Goal: Task Accomplishment & Management: Use online tool/utility

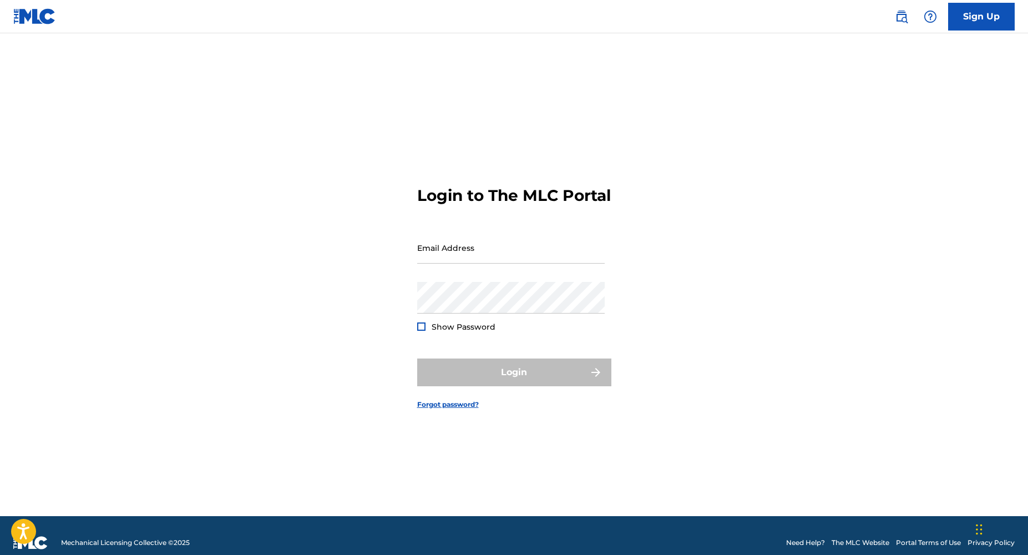
type input "[EMAIL_ADDRESS][DOMAIN_NAME]"
click at [423, 331] on div at bounding box center [421, 326] width 8 height 8
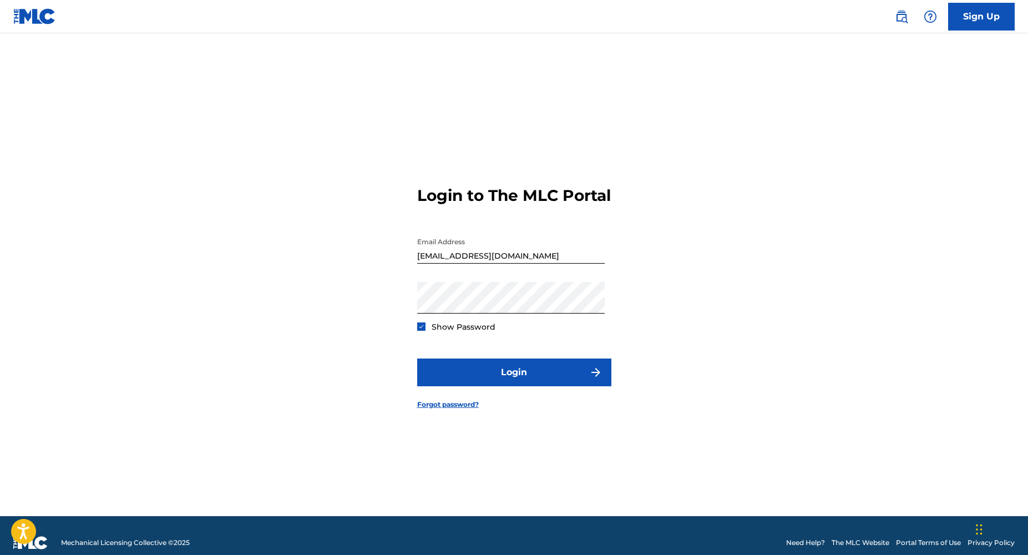
click at [423, 330] on img at bounding box center [421, 326] width 6 height 6
click at [423, 331] on div at bounding box center [421, 326] width 8 height 8
click at [423, 330] on img at bounding box center [421, 326] width 6 height 6
click at [423, 331] on div at bounding box center [421, 326] width 8 height 8
click at [423, 330] on img at bounding box center [421, 326] width 6 height 6
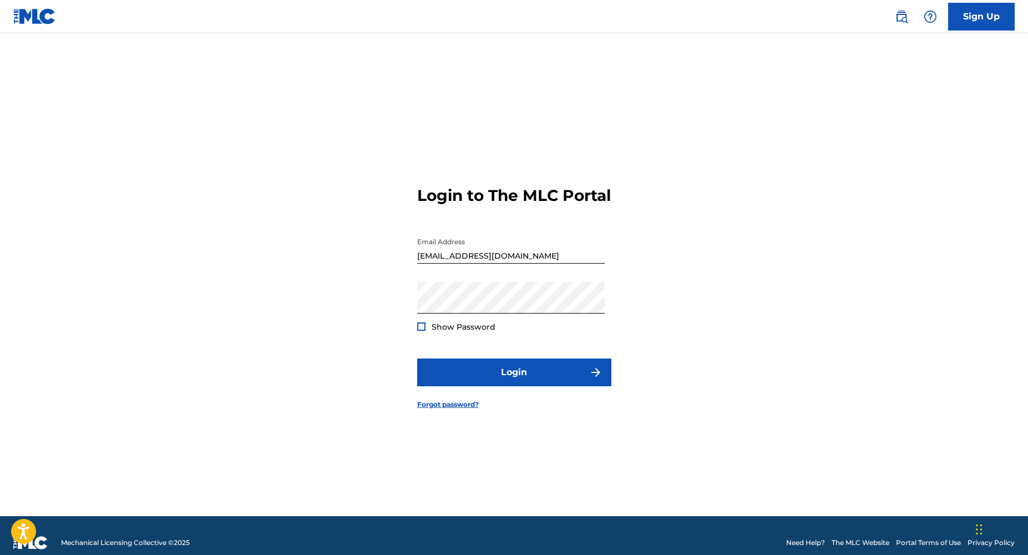
click at [423, 331] on div at bounding box center [421, 326] width 8 height 8
click at [423, 330] on img at bounding box center [421, 326] width 6 height 6
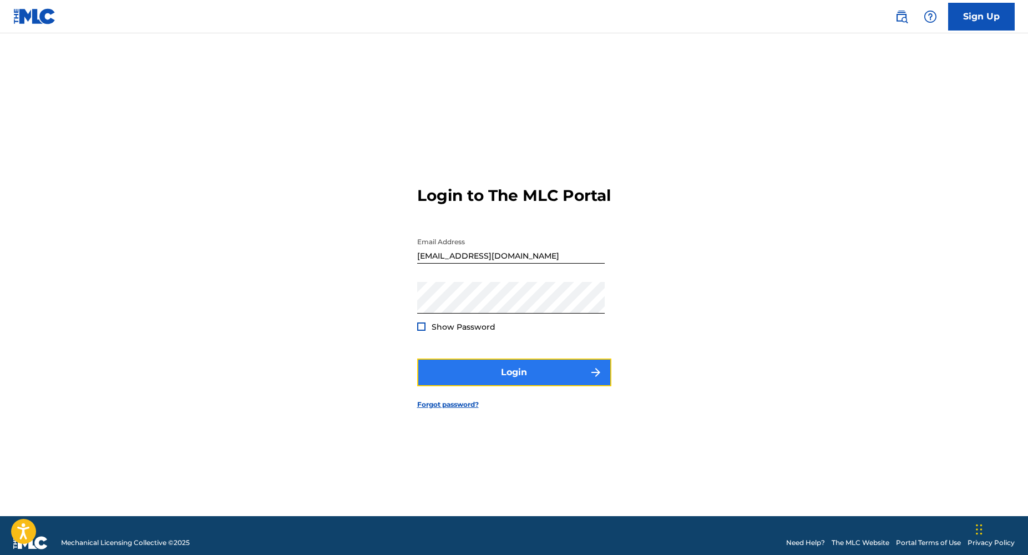
click at [507, 386] on button "Login" at bounding box center [514, 372] width 194 height 28
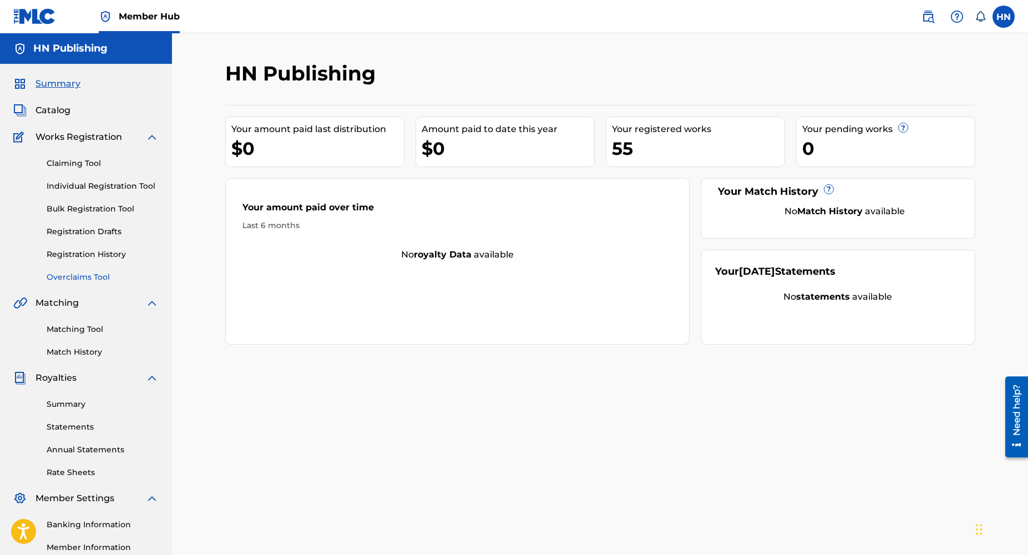
click at [71, 273] on link "Overclaims Tool" at bounding box center [103, 277] width 112 height 12
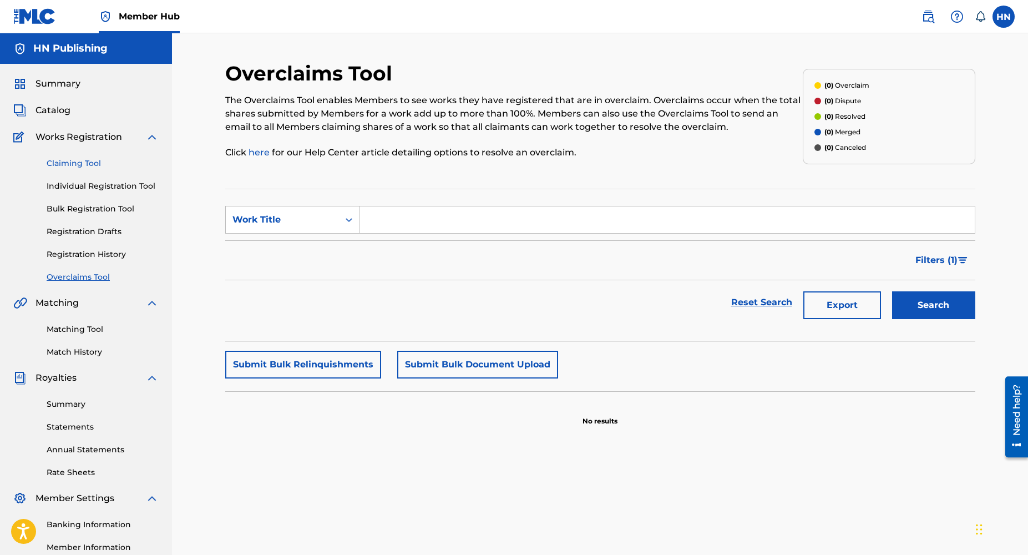
click at [93, 162] on link "Claiming Tool" at bounding box center [103, 164] width 112 height 12
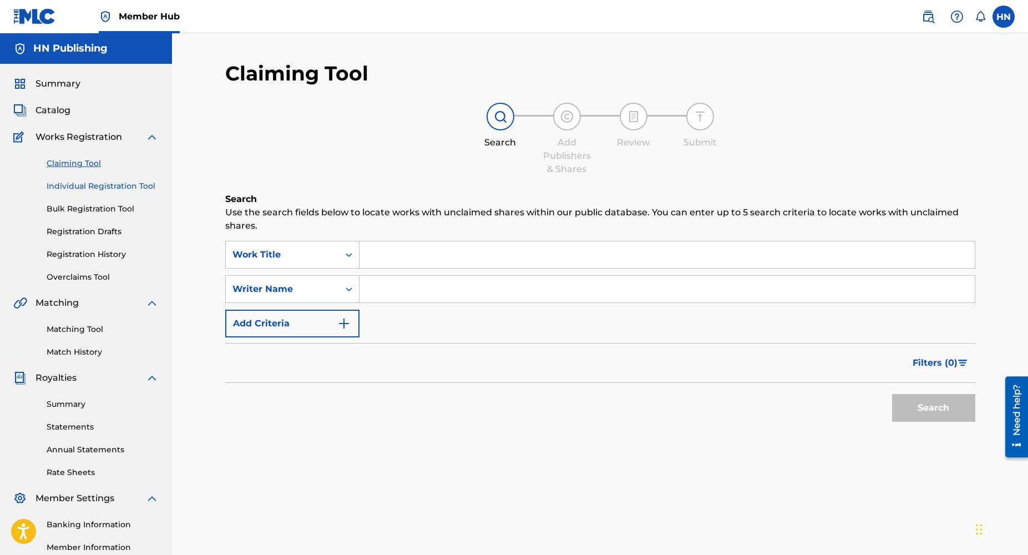
click at [100, 183] on link "Individual Registration Tool" at bounding box center [103, 186] width 112 height 12
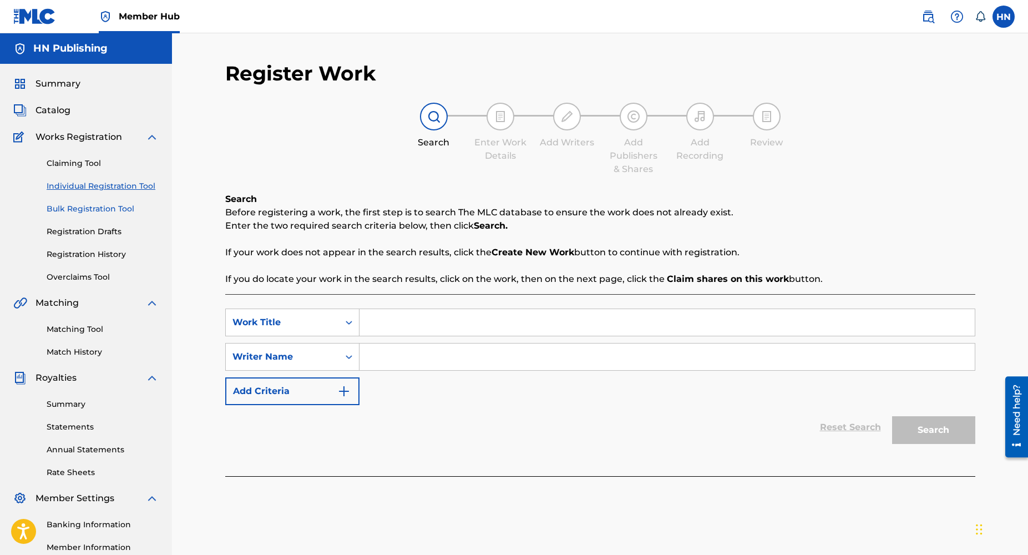
click at [99, 207] on link "Bulk Registration Tool" at bounding box center [103, 209] width 112 height 12
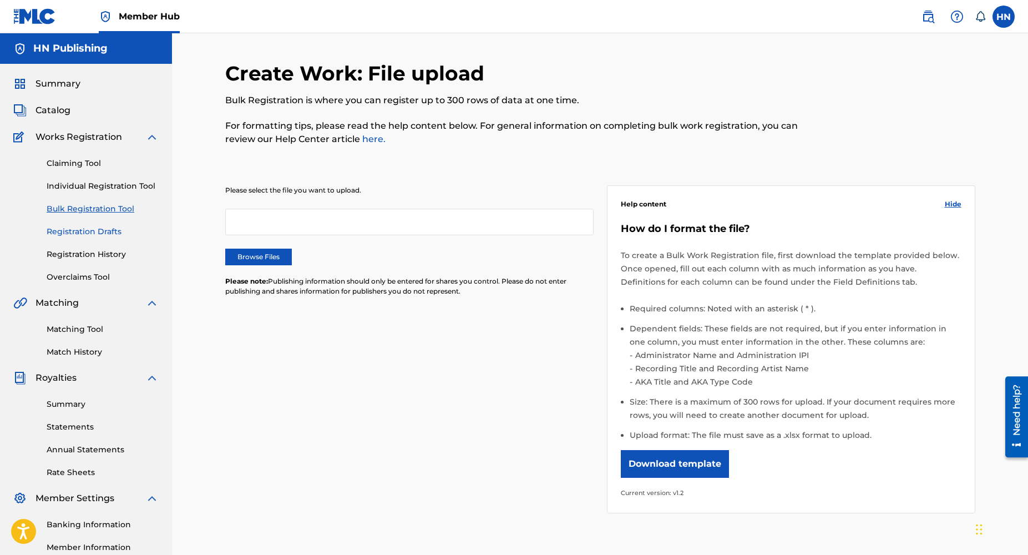
click at [100, 235] on link "Registration Drafts" at bounding box center [103, 232] width 112 height 12
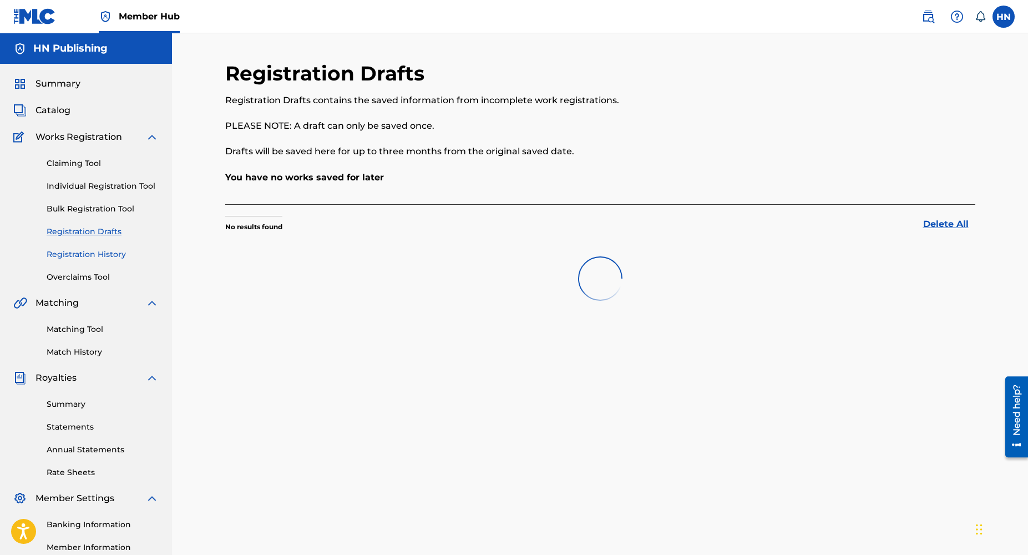
click at [100, 251] on link "Registration History" at bounding box center [103, 255] width 112 height 12
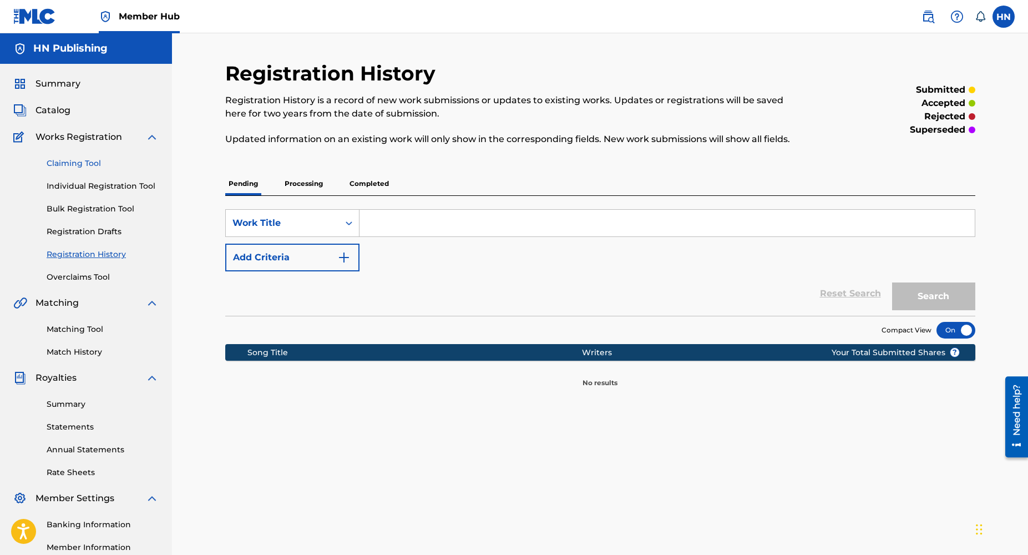
click at [93, 166] on link "Claiming Tool" at bounding box center [103, 164] width 112 height 12
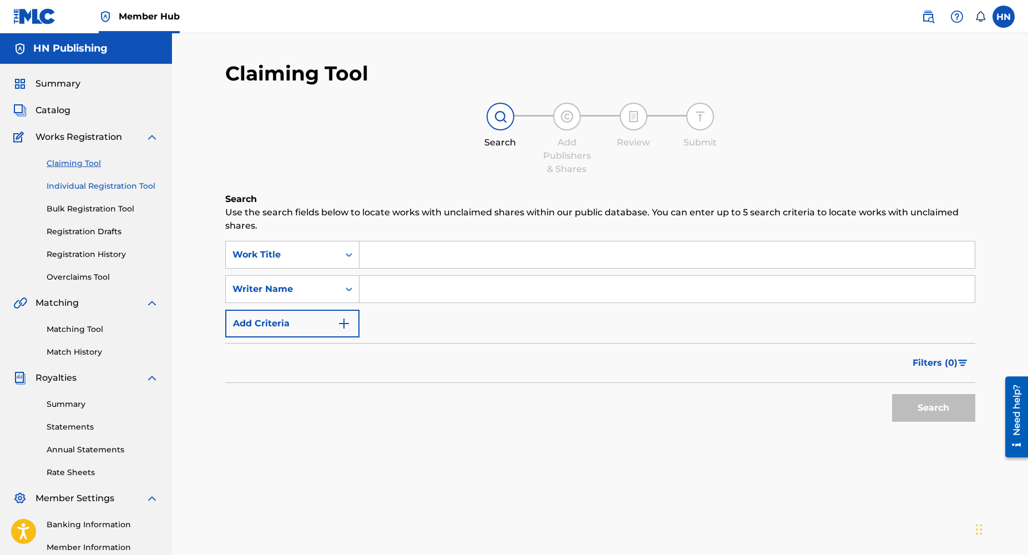
click at [108, 183] on link "Individual Registration Tool" at bounding box center [103, 186] width 112 height 12
